Goal: Task Accomplishment & Management: Manage account settings

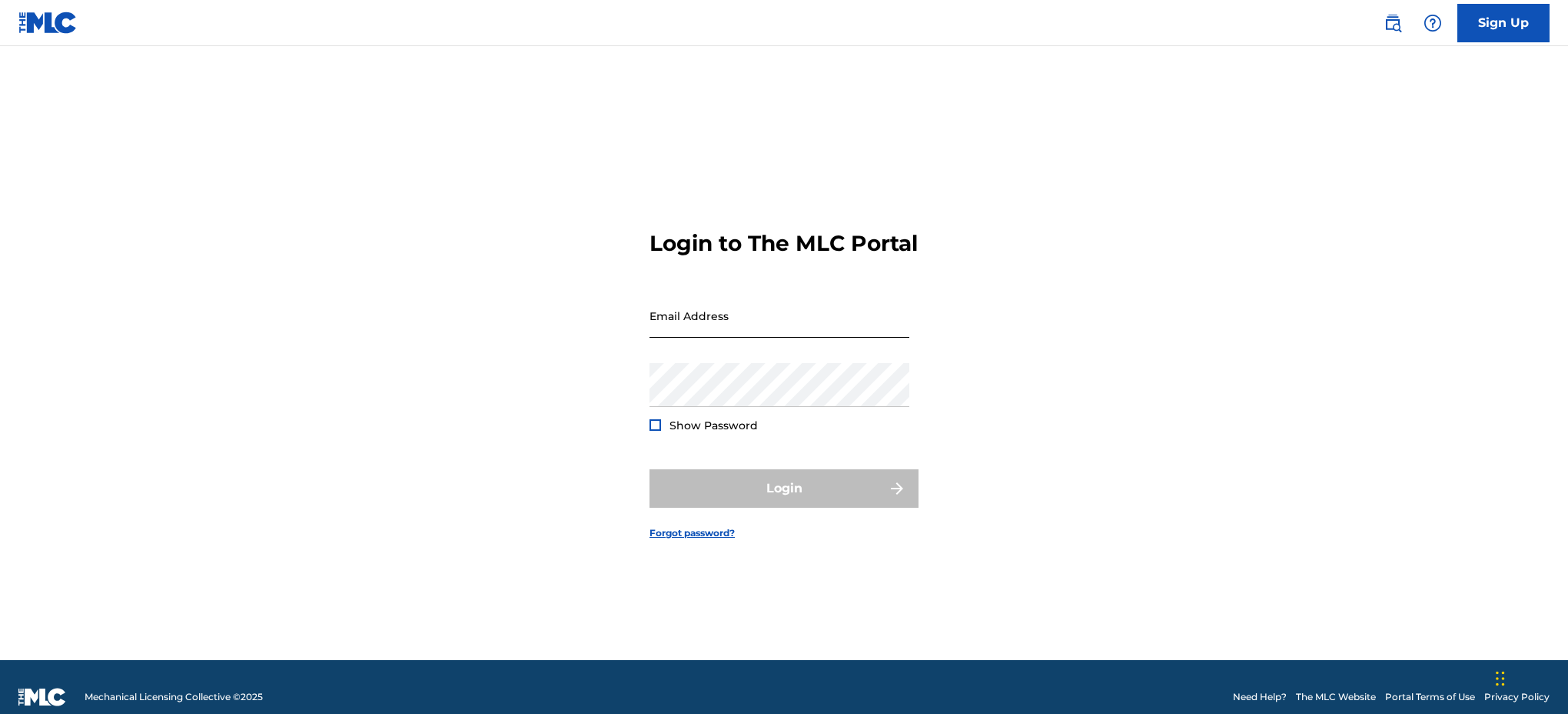
click at [716, 331] on input "Email Address" at bounding box center [779, 315] width 260 height 44
type input "[EMAIL_ADDRESS][DOMAIN_NAME]"
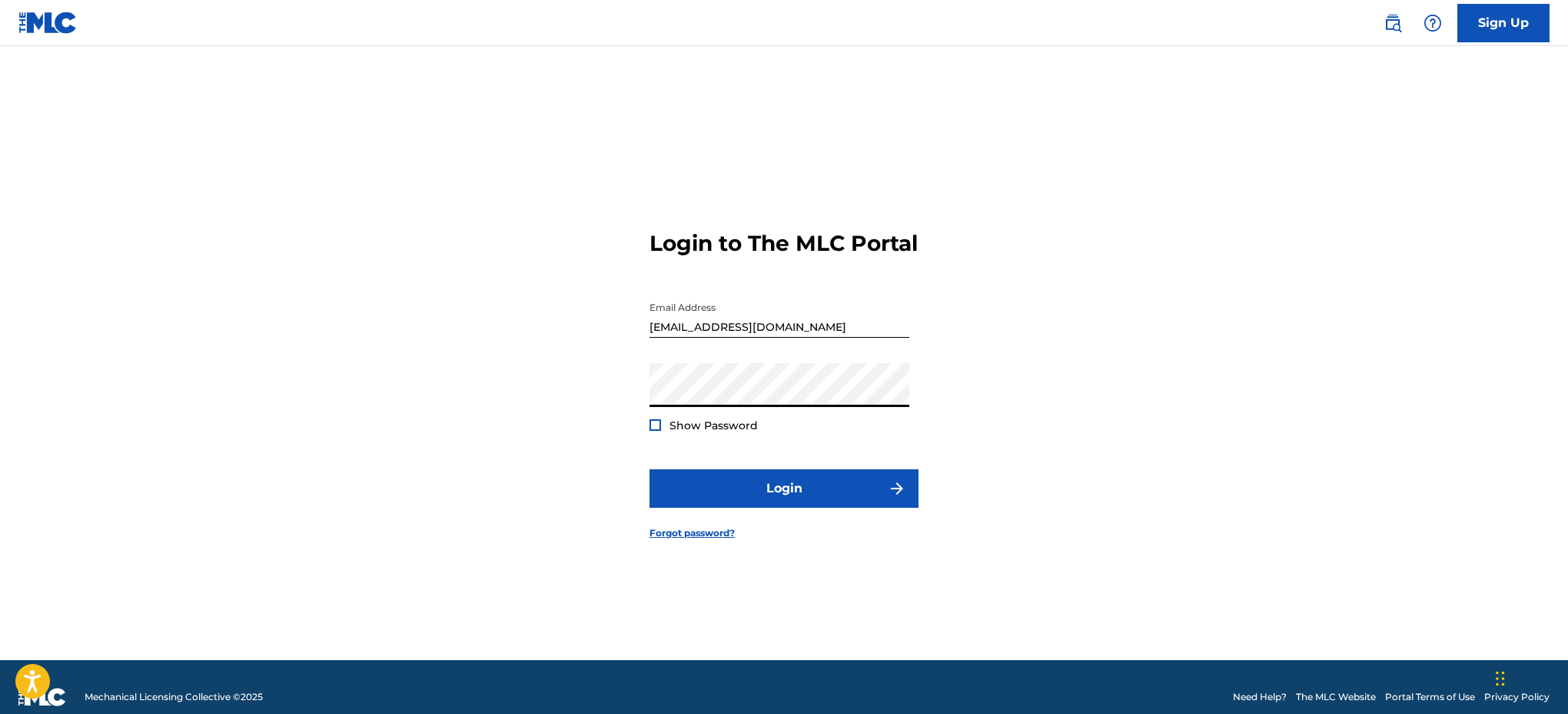
click at [650, 469] on button "Login" at bounding box center [784, 488] width 269 height 38
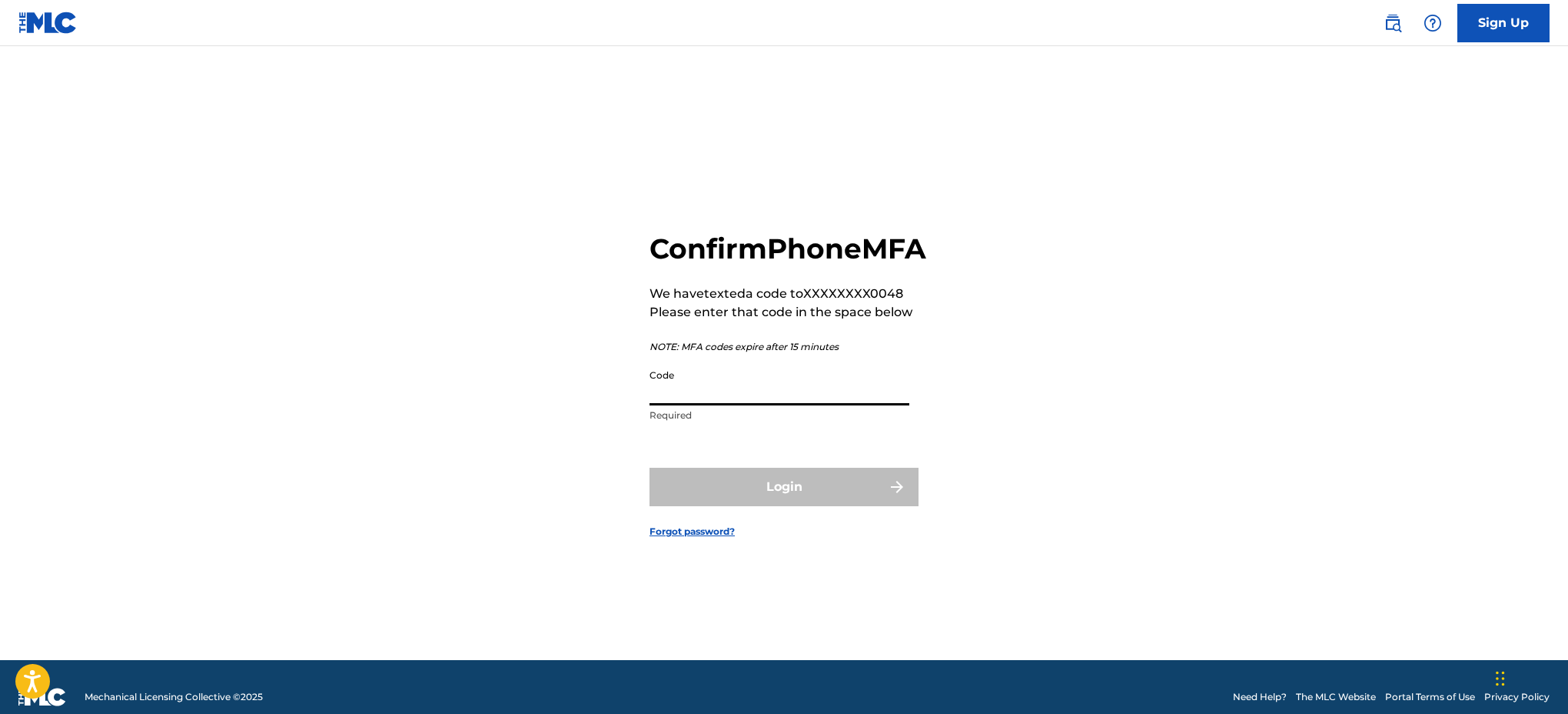
click at [705, 405] on input "Code" at bounding box center [779, 383] width 260 height 44
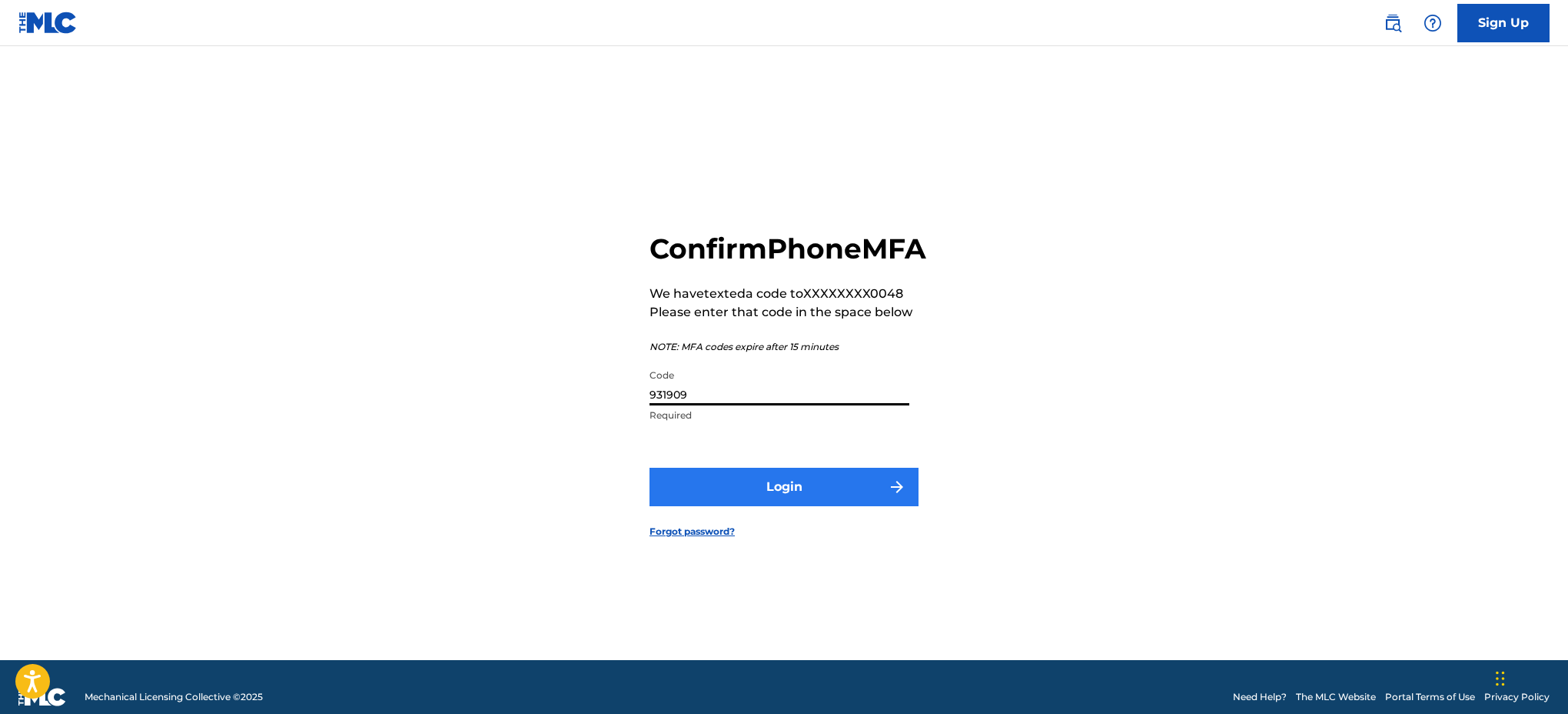
type input "931909"
click at [757, 500] on button "Login" at bounding box center [784, 486] width 269 height 38
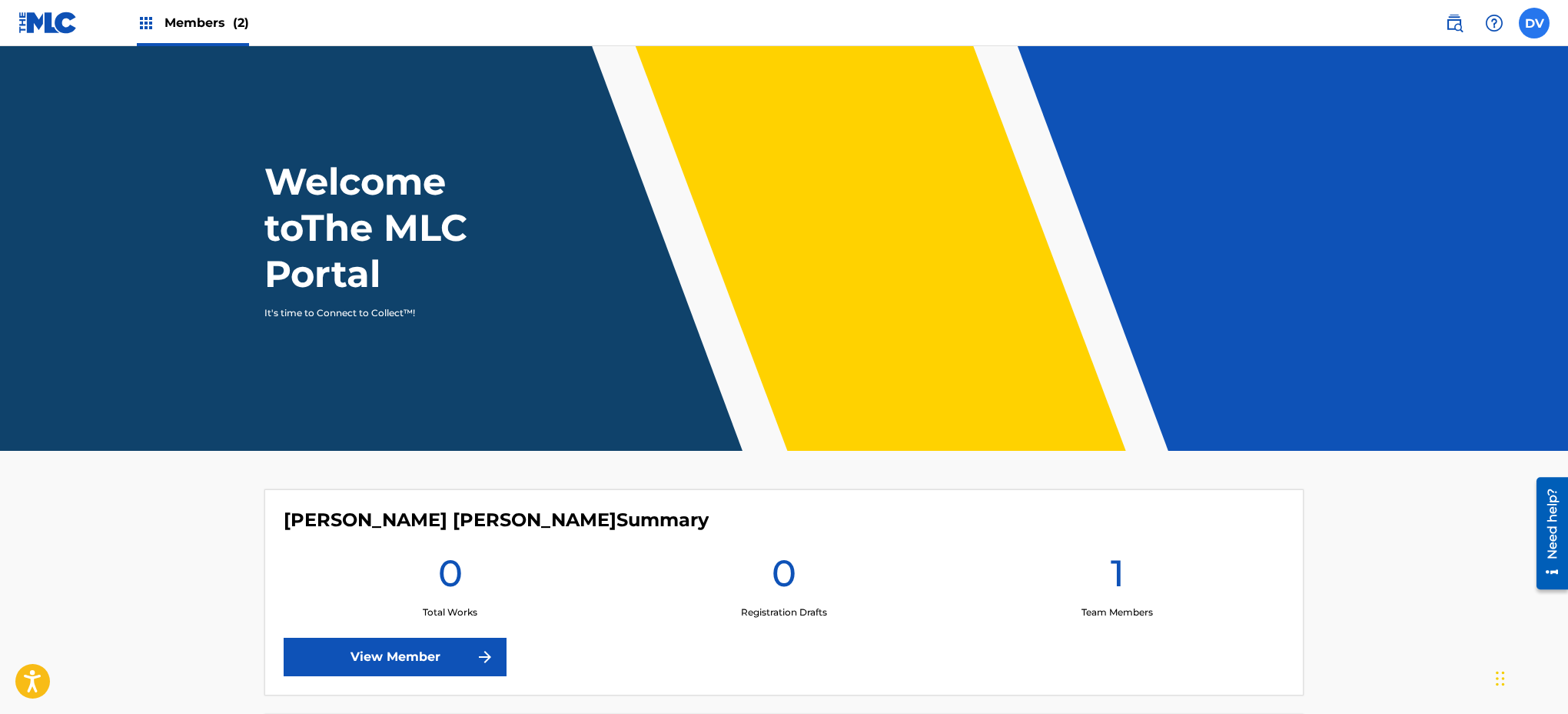
click at [1524, 24] on label at bounding box center [1534, 23] width 31 height 31
click at [1534, 23] on input "DV [PERSON_NAME] [EMAIL_ADDRESS][DOMAIN_NAME] Notification Preferences Profile …" at bounding box center [1534, 23] width 0 height 0
click at [1302, 36] on nav "Members (2) DV DV [PERSON_NAME] [EMAIL_ADDRESS][DOMAIN_NAME] Notification Prefe…" at bounding box center [784, 23] width 1568 height 46
click at [1529, 23] on label at bounding box center [1534, 23] width 31 height 31
click at [1534, 23] on input "DV [PERSON_NAME] [EMAIL_ADDRESS][DOMAIN_NAME] Notification Preferences Profile …" at bounding box center [1534, 23] width 0 height 0
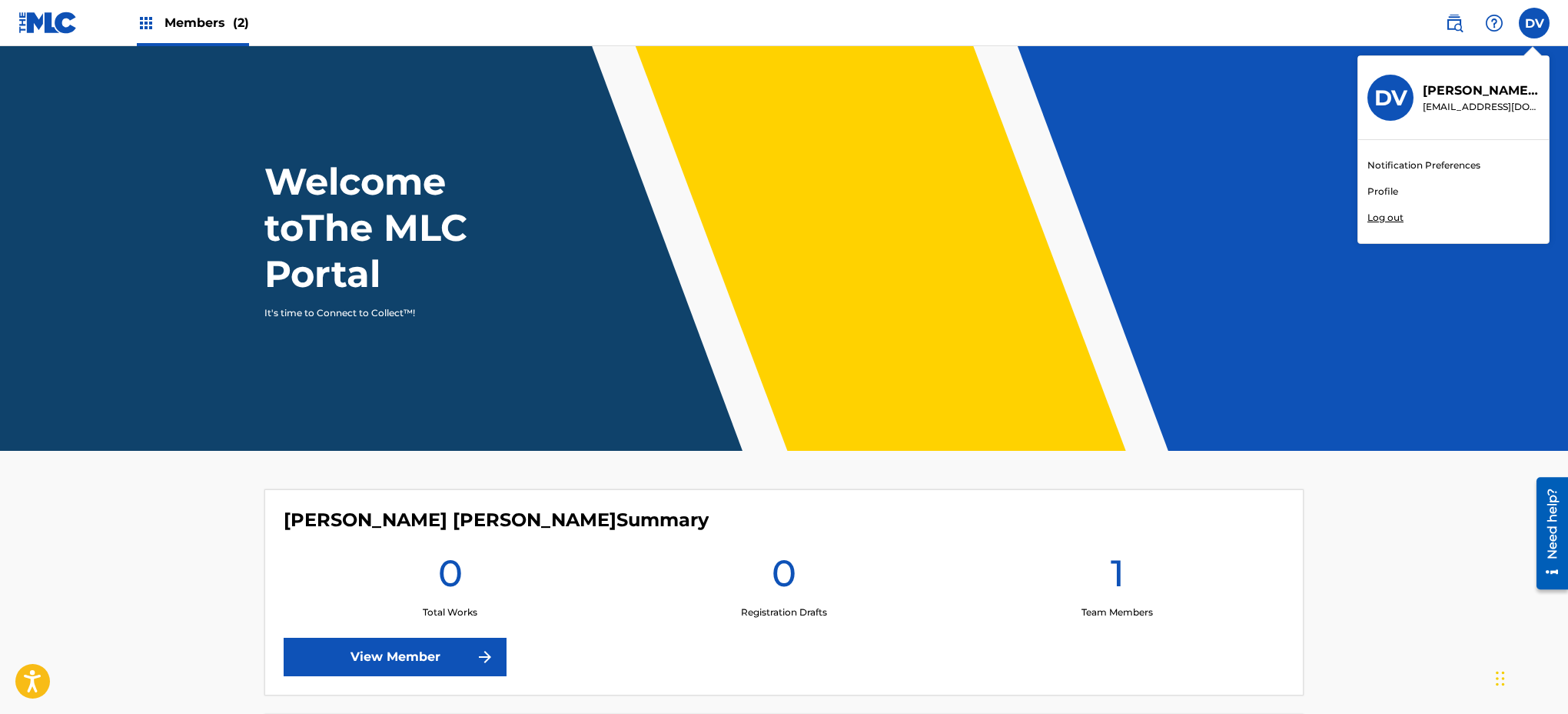
click at [1390, 188] on link "Profile" at bounding box center [1382, 191] width 31 height 14
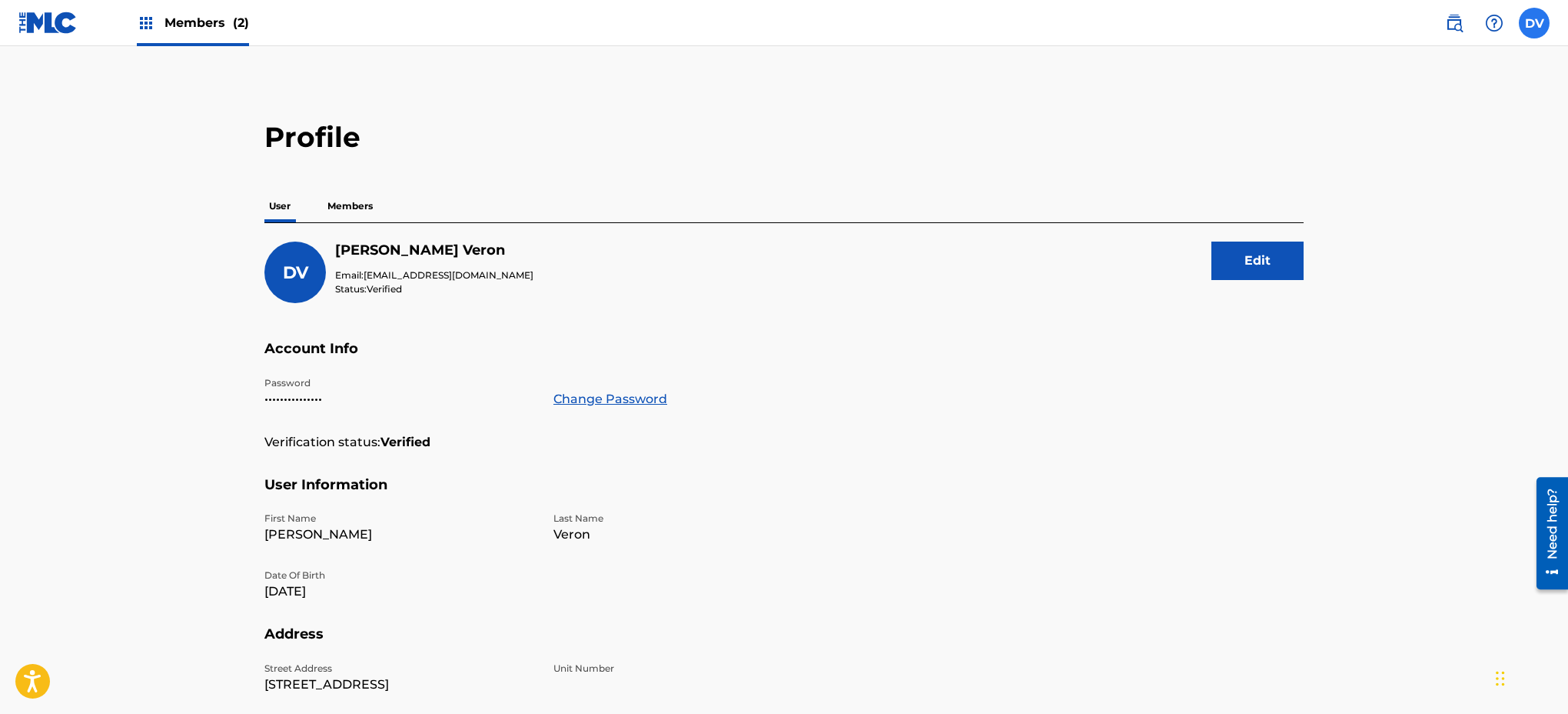
click at [1527, 21] on label at bounding box center [1534, 23] width 31 height 31
click at [1534, 23] on input "DV [PERSON_NAME] [EMAIL_ADDRESS][DOMAIN_NAME] Notification Preferences Profile …" at bounding box center [1534, 23] width 0 height 0
click at [1263, 86] on main "Profile User Members DV [PERSON_NAME] Email: [EMAIL_ADDRESS][DOMAIN_NAME] Statu…" at bounding box center [784, 503] width 1568 height 915
click at [1459, 26] on img at bounding box center [1455, 23] width 19 height 19
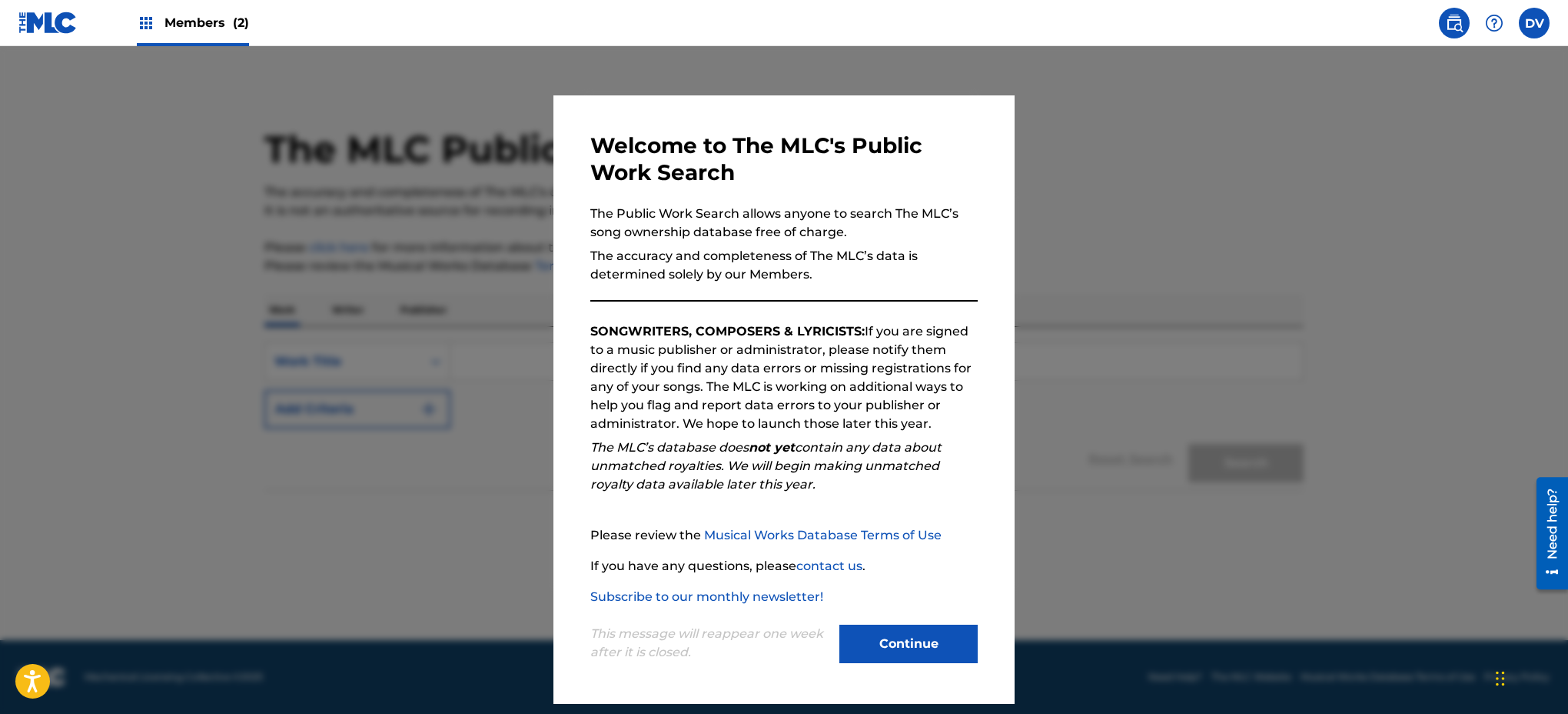
click at [1086, 100] on div at bounding box center [784, 403] width 1568 height 714
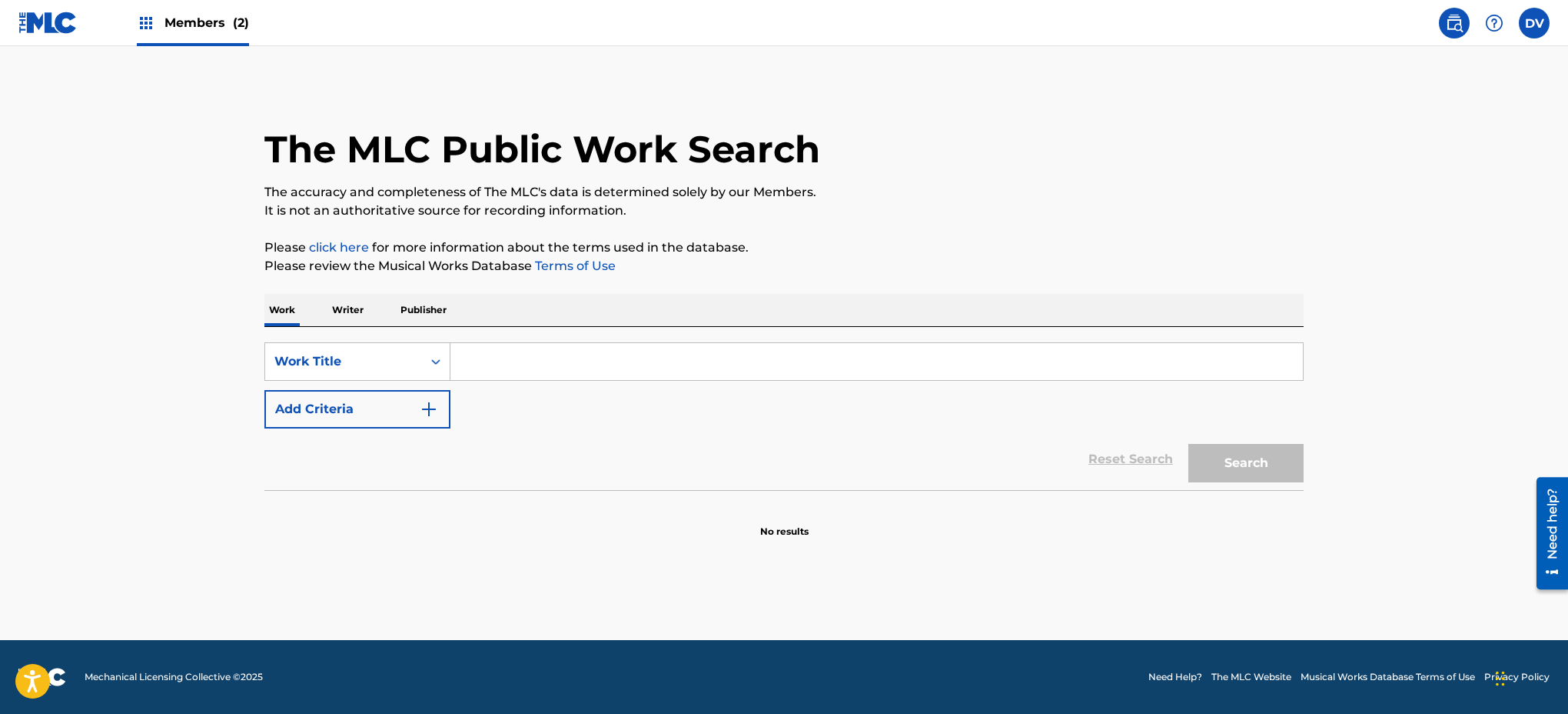
click at [173, 20] on span "Members (2)" at bounding box center [206, 23] width 84 height 18
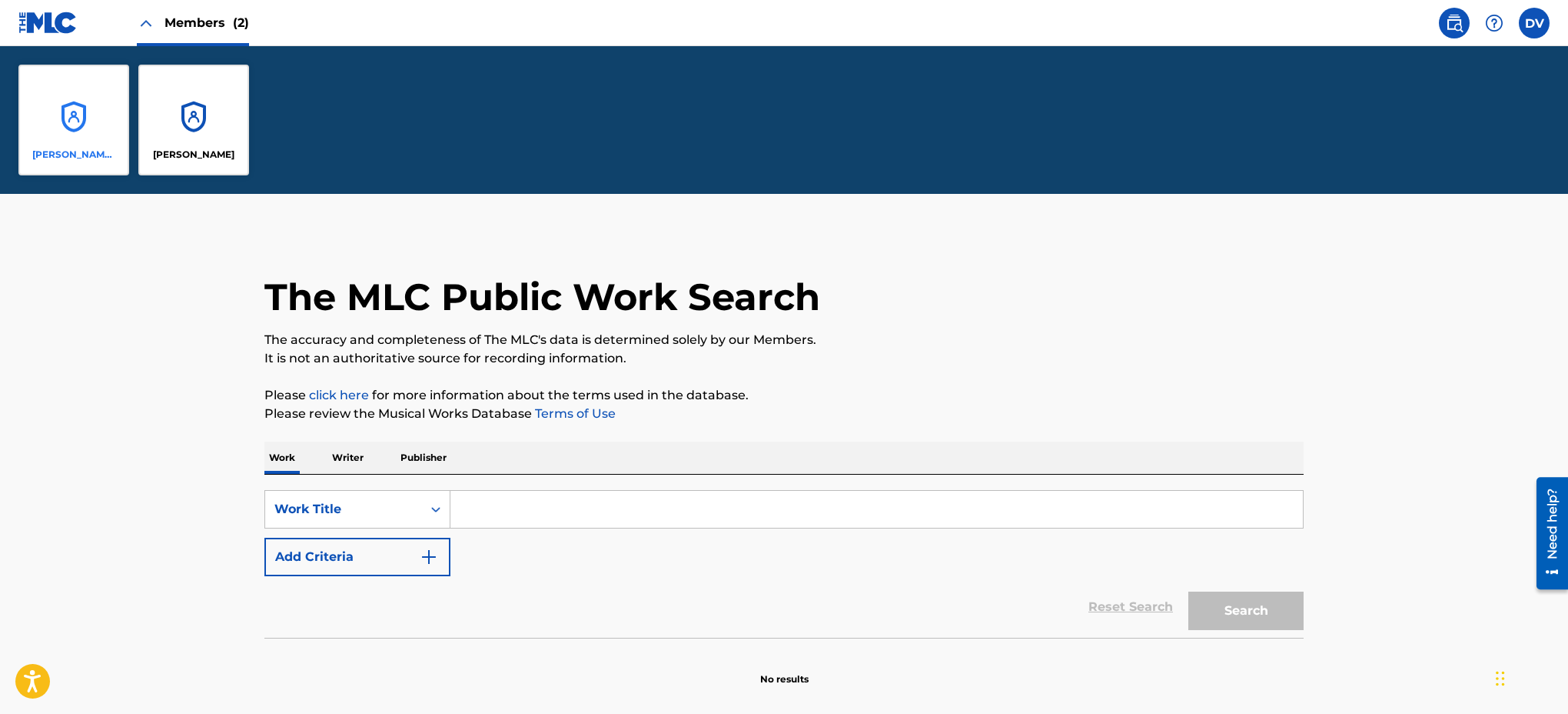
click at [88, 126] on div "[PERSON_NAME] [PERSON_NAME]" at bounding box center [74, 120] width 111 height 111
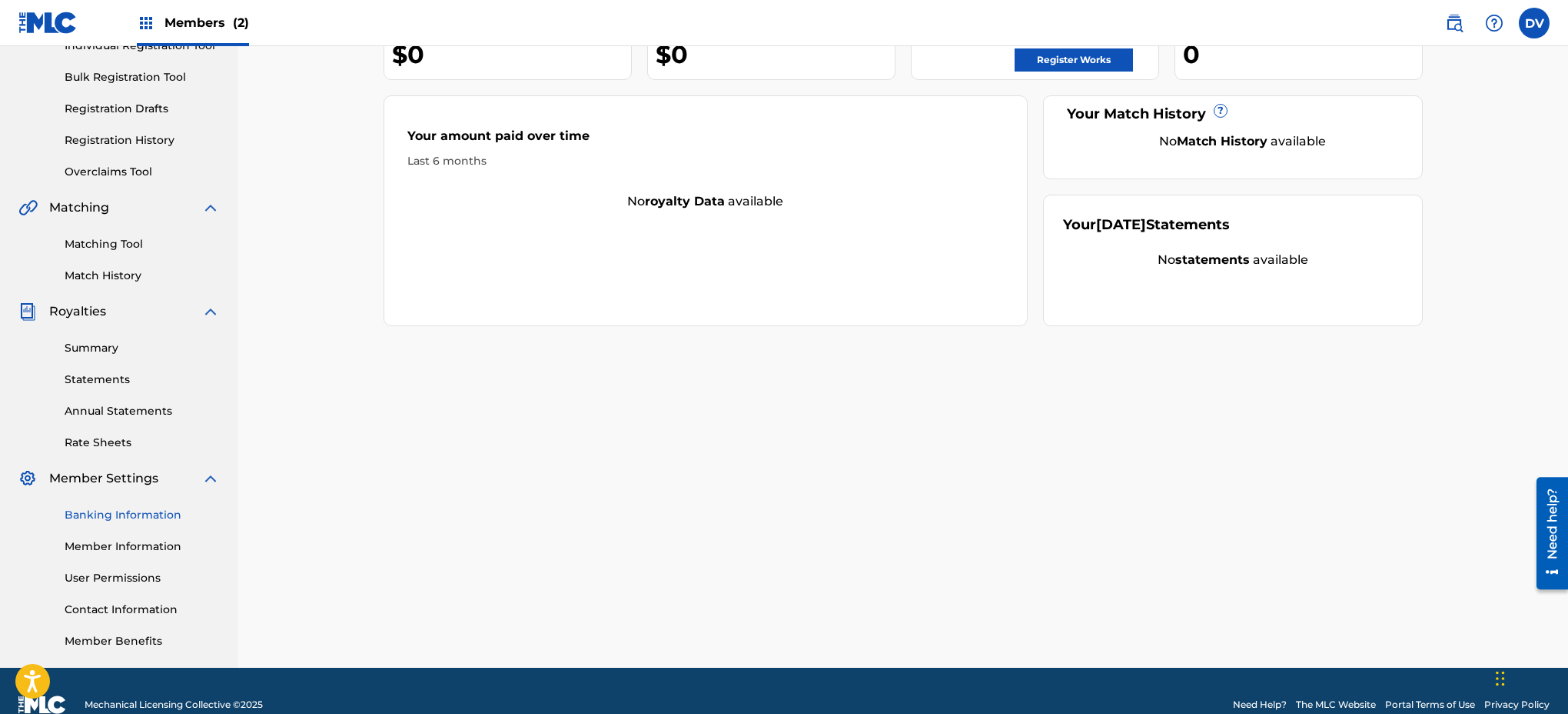
scroll to position [223, 0]
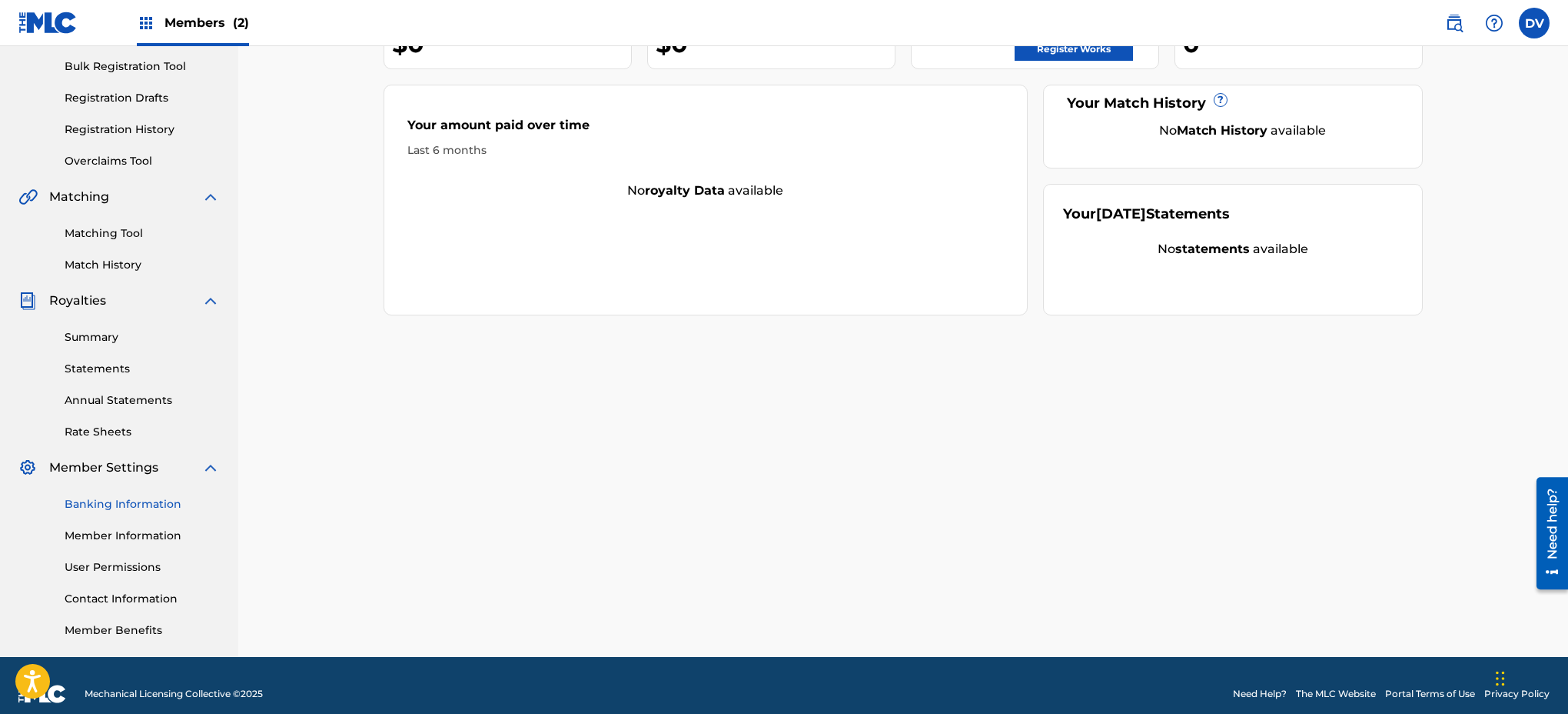
click at [128, 506] on link "Banking Information" at bounding box center [143, 504] width 156 height 16
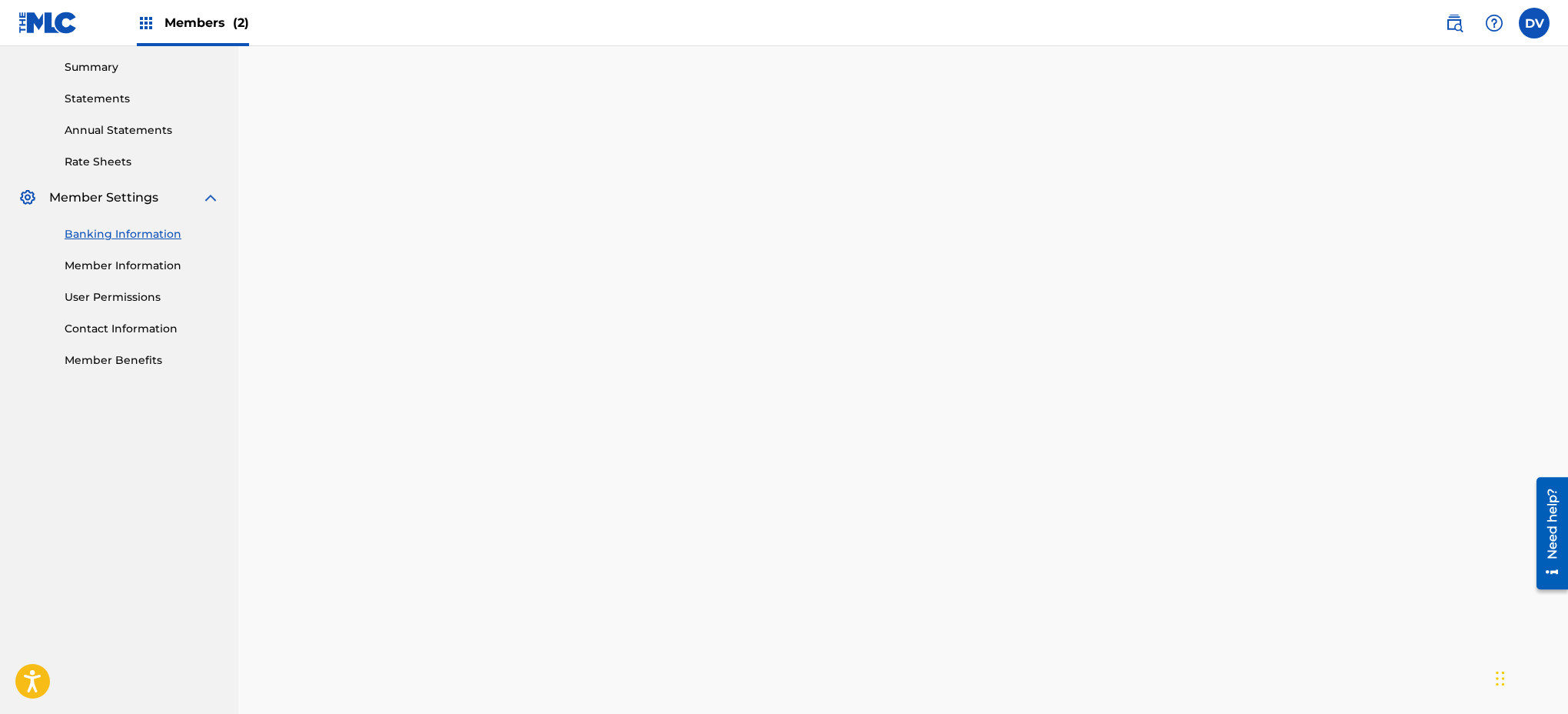
scroll to position [481, 0]
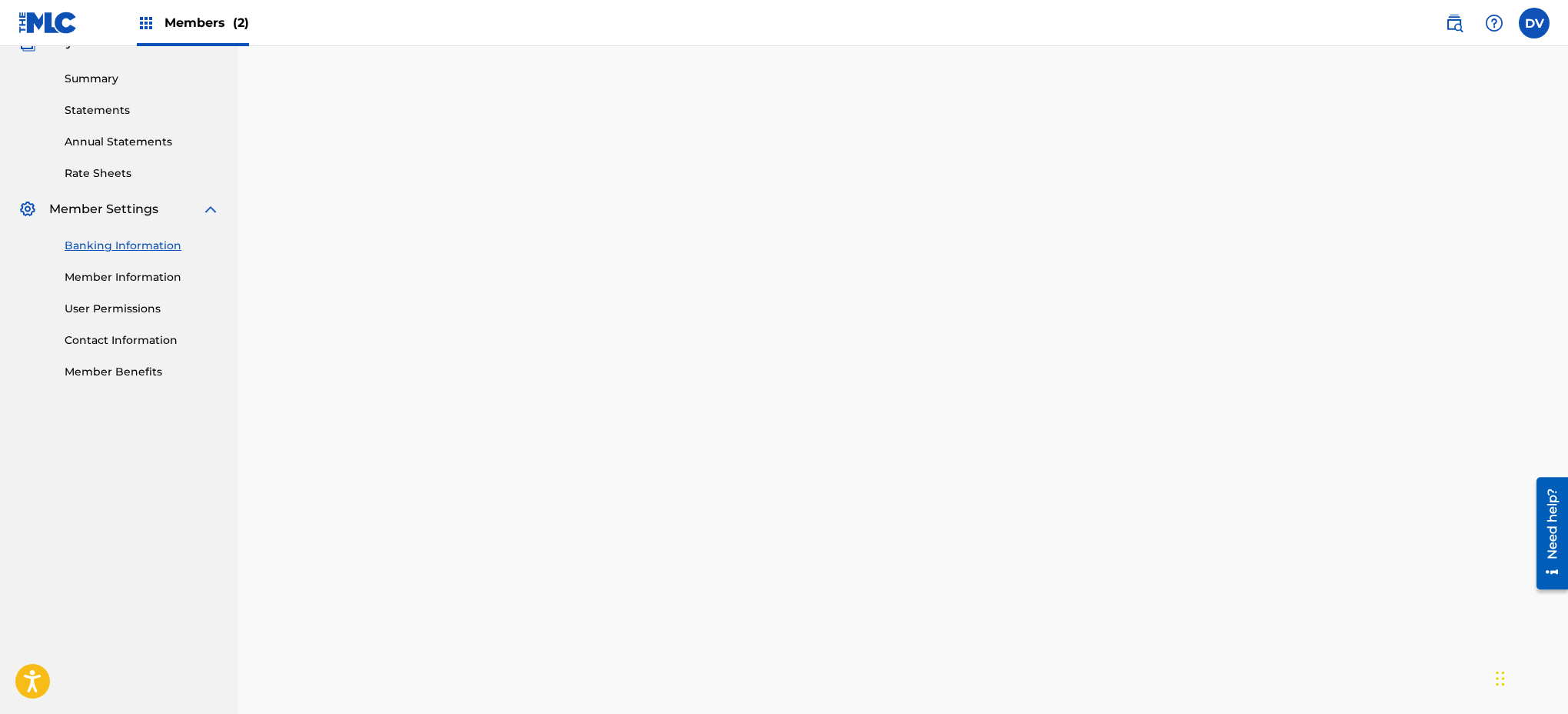
click at [1391, 326] on div "Payee: [PERSON_NAME] [PERSON_NAME]" at bounding box center [903, 592] width 1039 height 1641
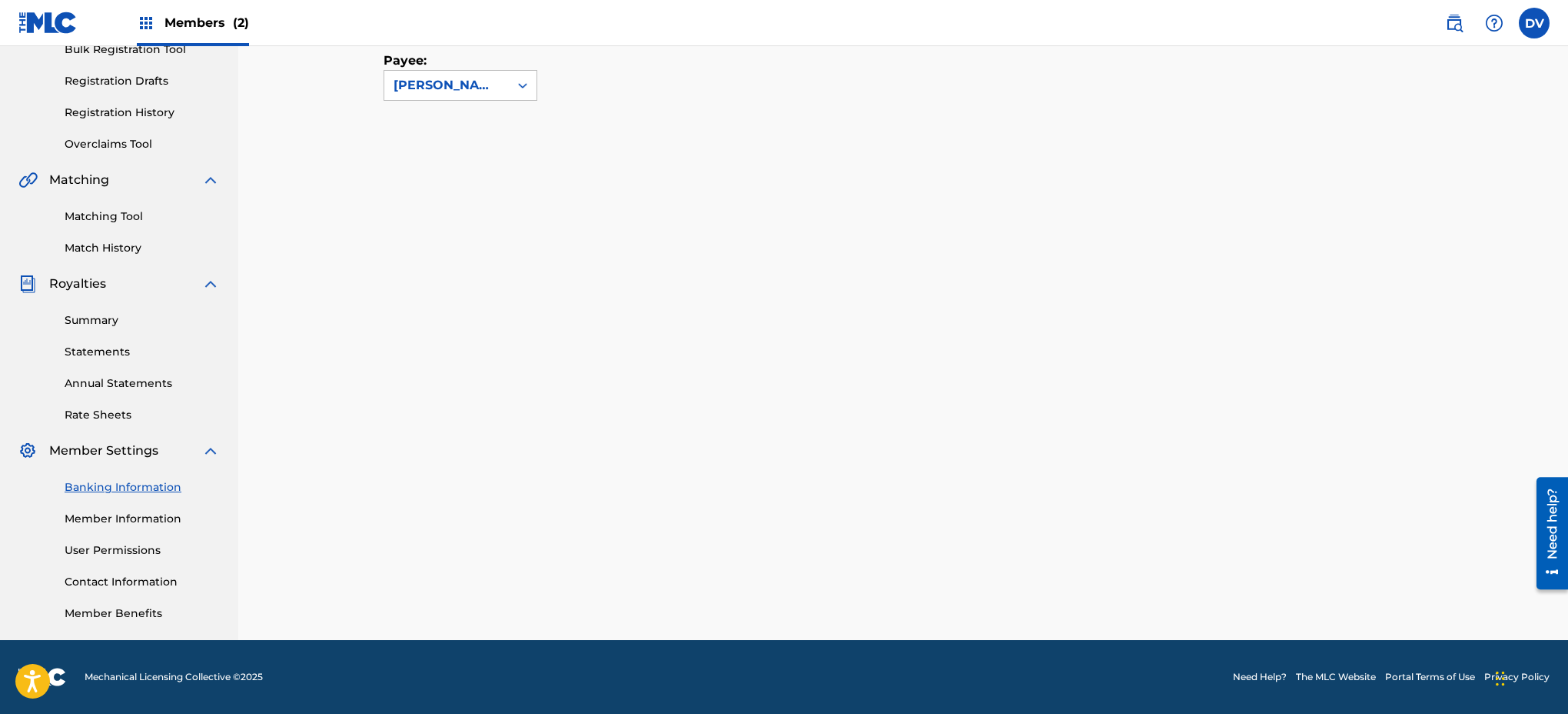
scroll to position [240, 0]
click at [807, 139] on div "Payee: [PERSON_NAME] [PERSON_NAME]" at bounding box center [903, 276] width 1039 height 525
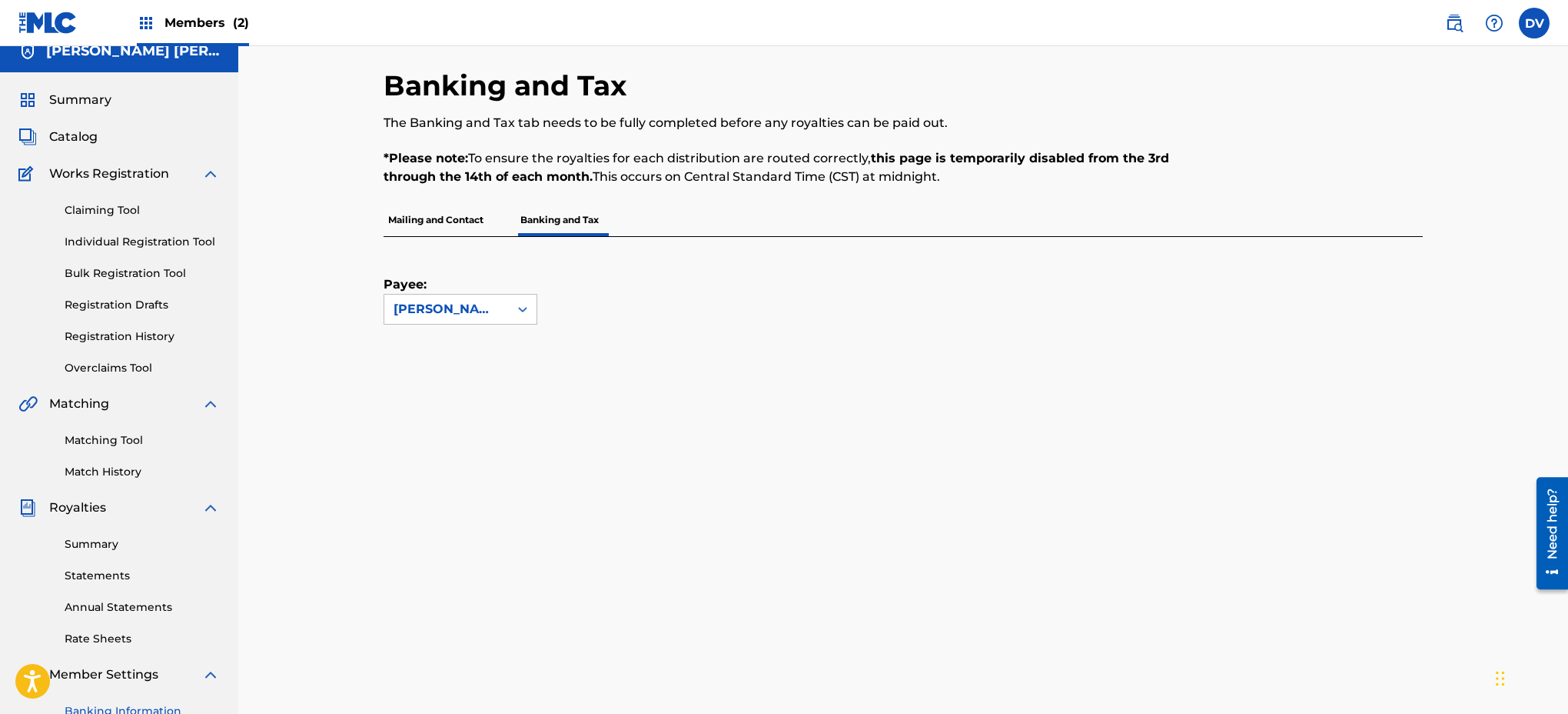
scroll to position [0, 0]
